Goal: Task Accomplishment & Management: Manage account settings

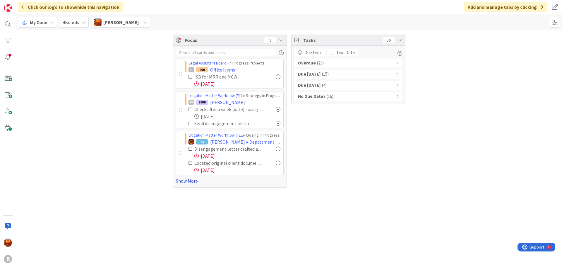
click at [186, 181] on link "Show More" at bounding box center [230, 180] width 108 height 7
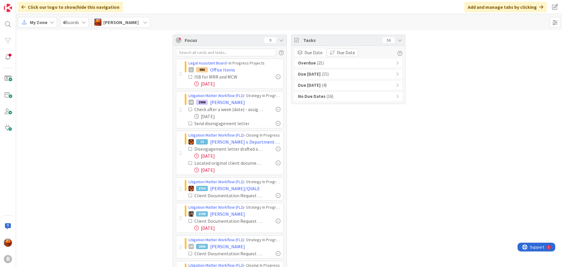
click at [317, 63] on span "( 21 )" at bounding box center [320, 63] width 7 height 7
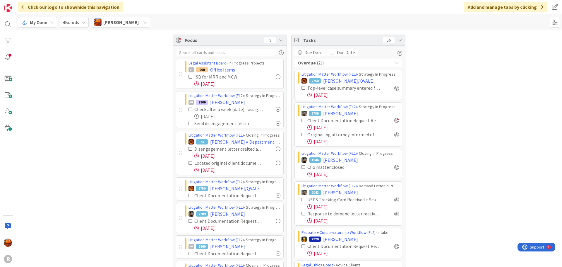
click at [397, 121] on div "Litigation Matter Workflow (FL2) › Strategy In Progress 2789 GLENN, ERIC Client…" at bounding box center [348, 124] width 108 height 44
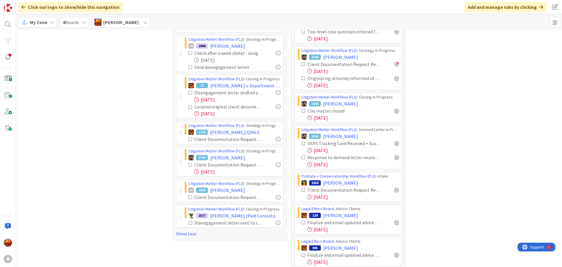
scroll to position [59, 0]
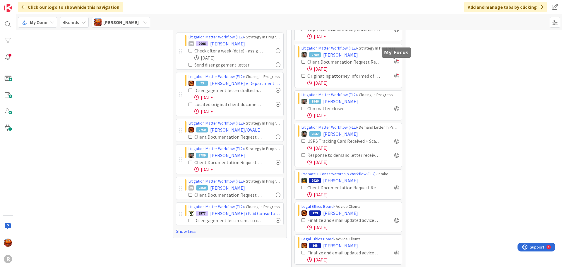
click at [394, 63] on div at bounding box center [396, 61] width 5 height 5
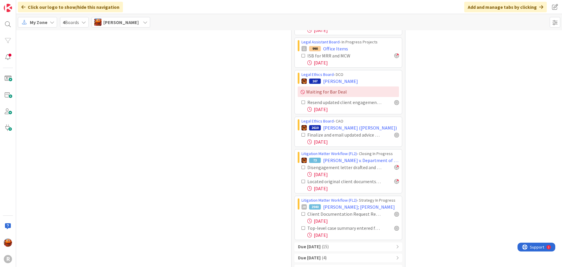
scroll to position [478, 0]
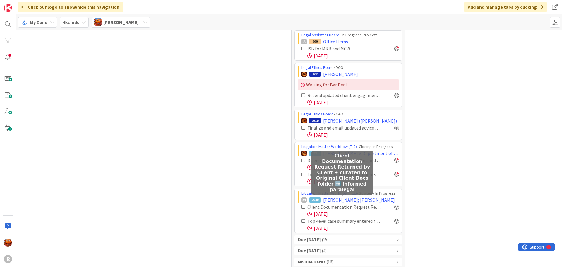
click at [335, 235] on div "Due Today ( 15 )" at bounding box center [348, 239] width 108 height 9
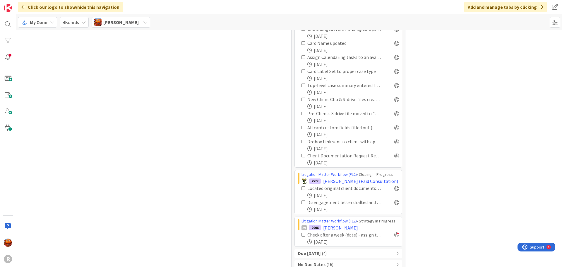
scroll to position [763, 0]
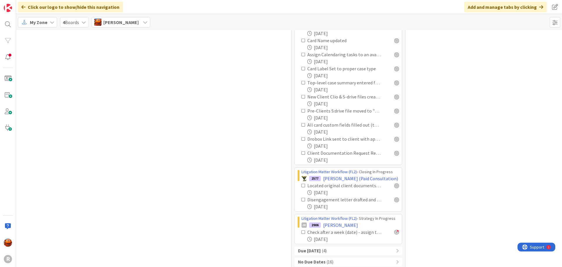
click at [338, 246] on div "Due within 7 days ( 4 )" at bounding box center [348, 250] width 108 height 9
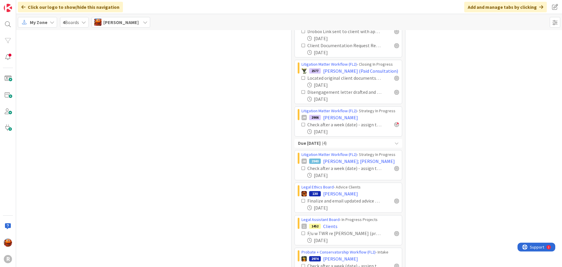
scroll to position [893, 0]
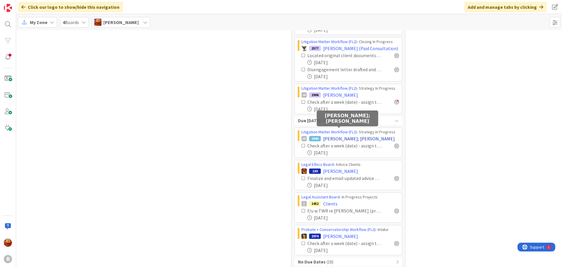
click at [340, 135] on span "FULLER; FOSBACK" at bounding box center [359, 138] width 72 height 7
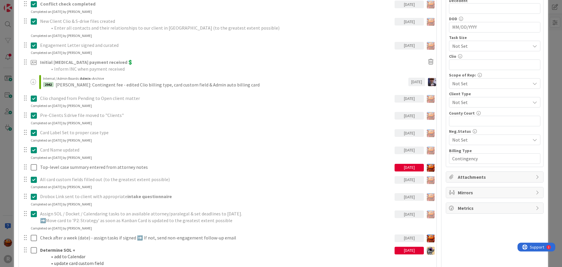
scroll to position [381, 0]
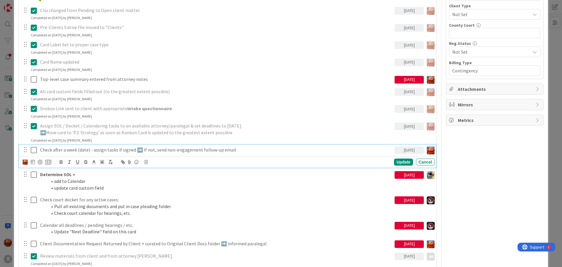
click at [64, 150] on p "Check after a week (date) - assign tasks if signed ➡️ If not, send non-engageme…" at bounding box center [216, 149] width 352 height 7
click at [144, 161] on icon at bounding box center [146, 162] width 4 height 4
click at [160, 184] on div "Delete" at bounding box center [161, 186] width 22 height 11
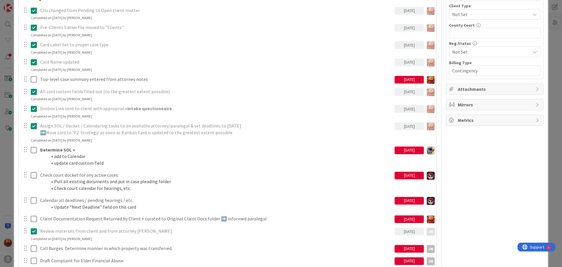
click at [10, 150] on div "ID 2940 Litigation Matter Workflow (FL2) Strategy In Progress Title 15 / 128 FU…" at bounding box center [281, 133] width 562 height 267
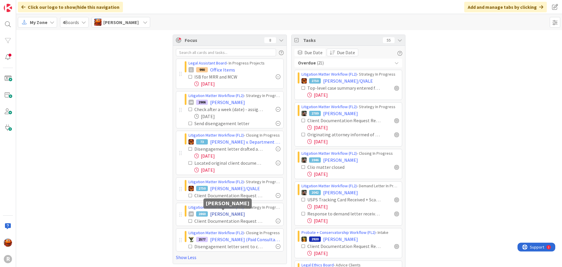
click at [225, 215] on span "EVANS, Kristina" at bounding box center [227, 213] width 35 height 7
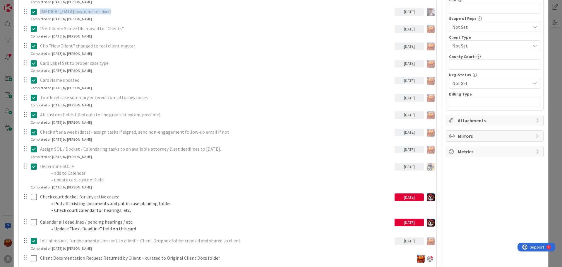
scroll to position [381, 0]
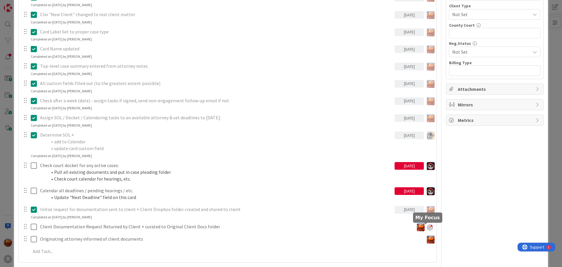
click at [427, 227] on div at bounding box center [430, 227] width 6 height 6
click at [7, 97] on div "ID 2860 Litigation Matter Workflow (FL2) Strategy In Progress Title 15 / 128 EV…" at bounding box center [281, 133] width 562 height 267
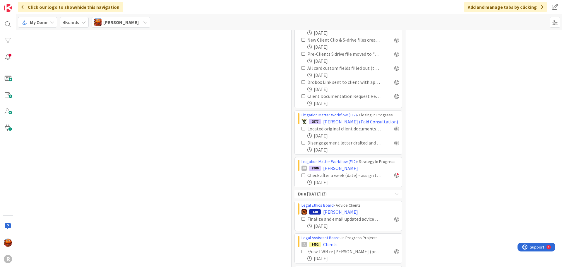
scroll to position [860, 0]
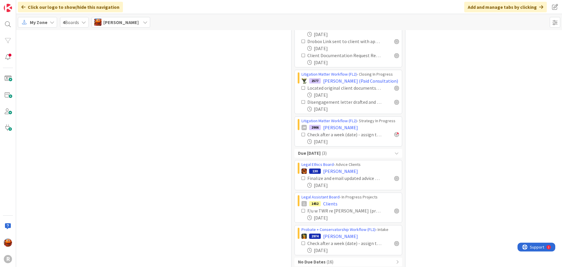
click at [318, 258] on b "No Due Dates" at bounding box center [312, 261] width 28 height 7
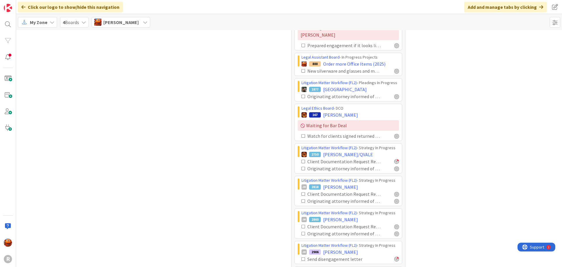
scroll to position [1204, 0]
